Goal: Navigation & Orientation: Find specific page/section

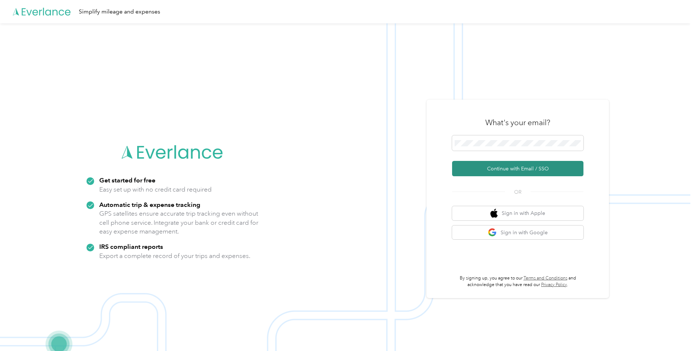
click at [506, 169] on button "Continue with Email / SSO" at bounding box center [517, 168] width 131 height 15
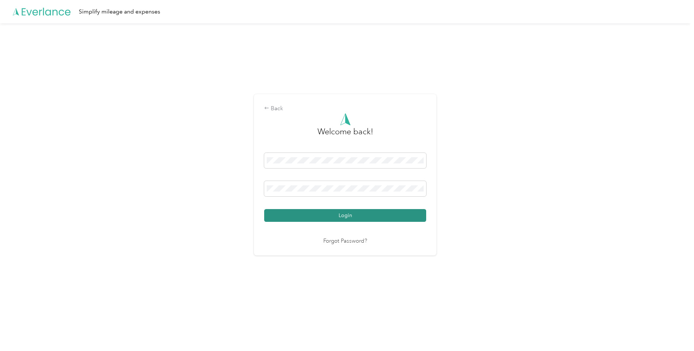
click at [323, 214] on button "Login" at bounding box center [345, 215] width 162 height 13
